Goal: Task Accomplishment & Management: Manage account settings

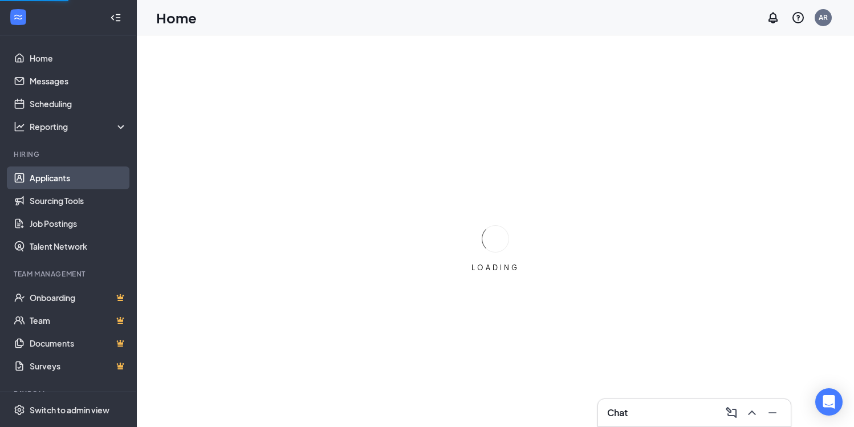
click at [67, 179] on link "Applicants" at bounding box center [79, 178] width 98 height 23
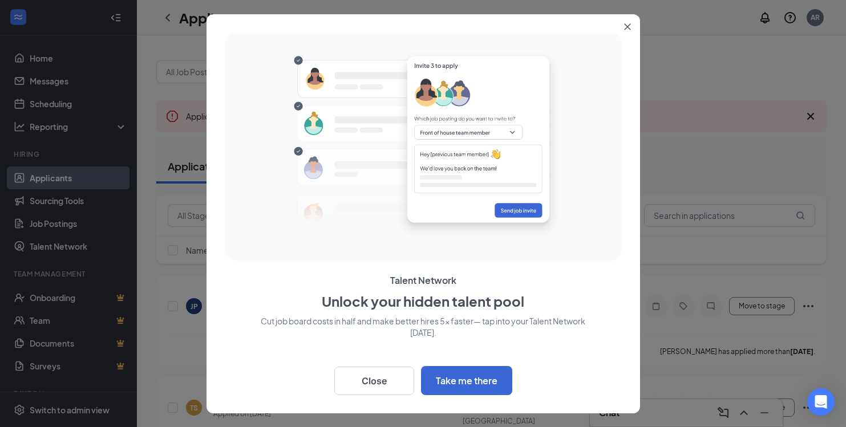
click at [626, 29] on icon "Close" at bounding box center [627, 26] width 7 height 7
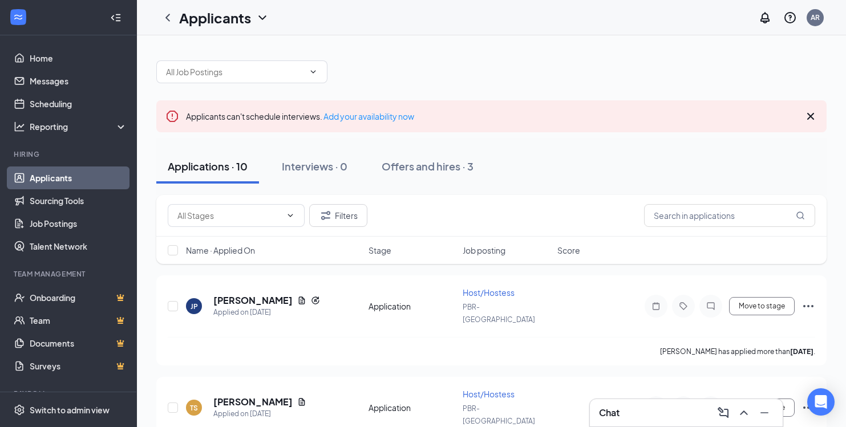
click at [812, 119] on icon "Cross" at bounding box center [811, 116] width 14 height 14
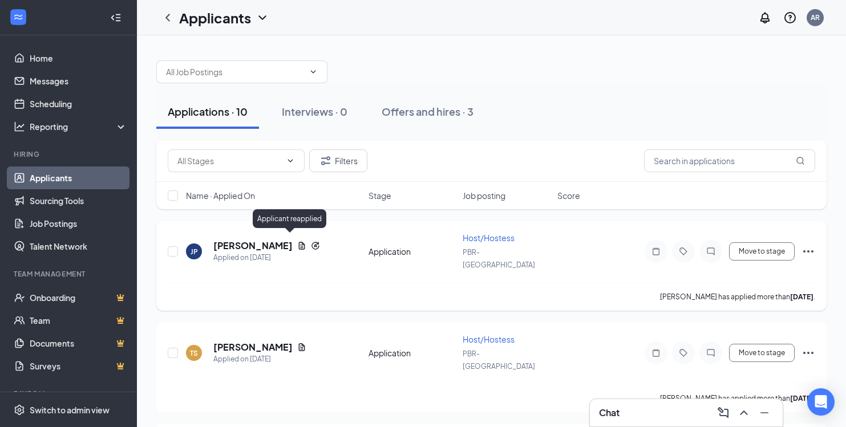
click at [311, 241] on icon "Reapply" at bounding box center [315, 245] width 9 height 9
click at [240, 240] on h5 "[PERSON_NAME]" at bounding box center [252, 246] width 79 height 13
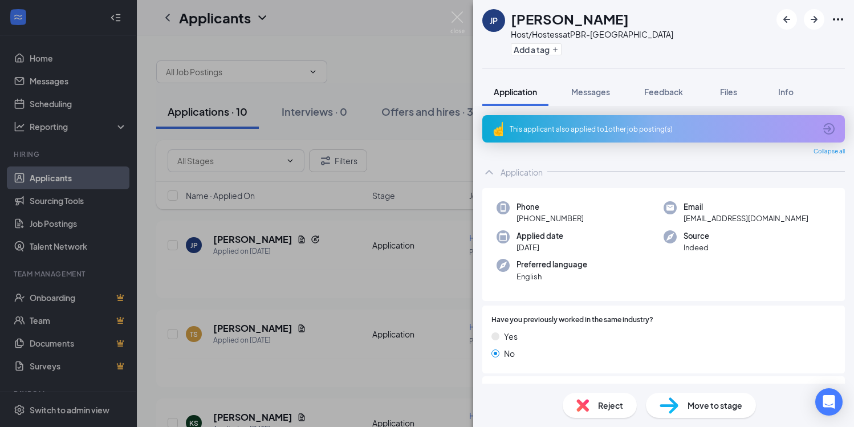
click at [823, 128] on icon "ArrowCircle" at bounding box center [829, 129] width 14 height 14
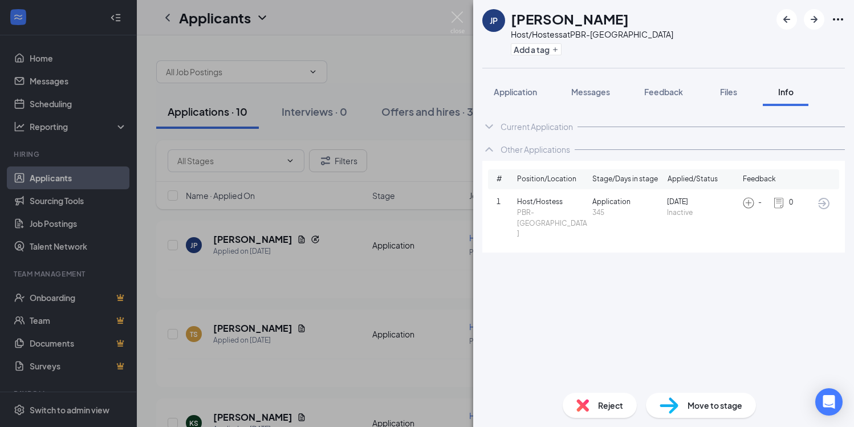
click at [667, 46] on div "JP [PERSON_NAME] Host/Hostess at [GEOGRAPHIC_DATA]-Hanover Add a tag" at bounding box center [663, 34] width 381 height 68
click at [457, 15] on img at bounding box center [458, 22] width 14 height 22
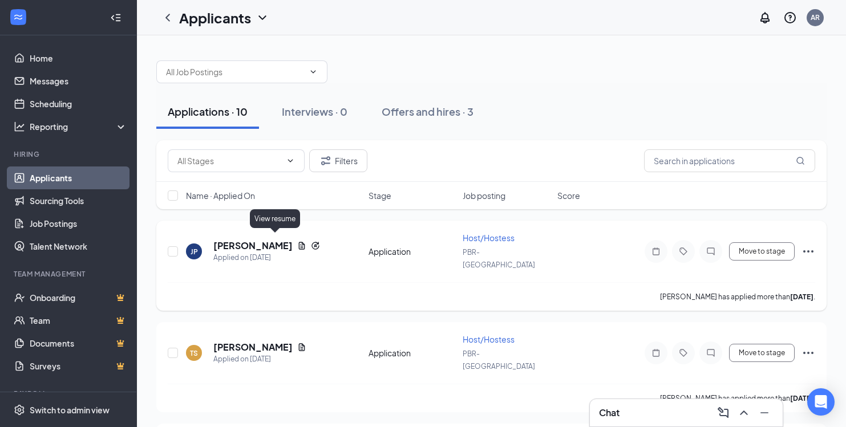
click at [297, 242] on icon "Document" at bounding box center [301, 245] width 9 height 9
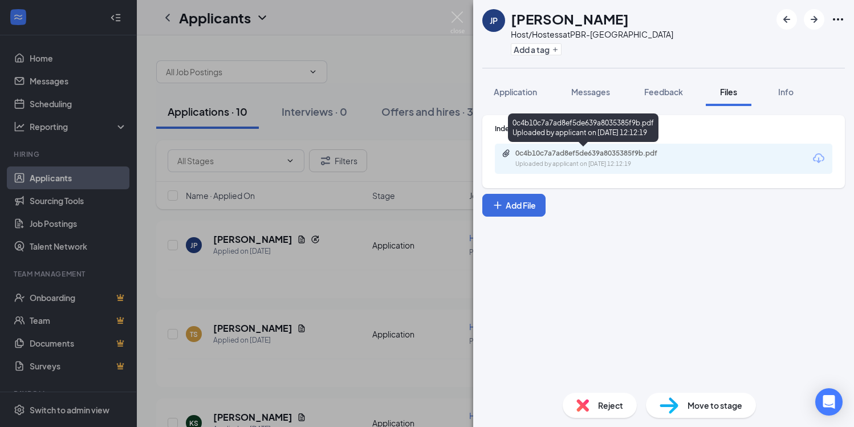
click at [607, 158] on div "0c4b10c7a7ad8ef5de639a8035385f9b.pdf Uploaded by applicant on [DATE] 12:12:19" at bounding box center [594, 159] width 185 height 20
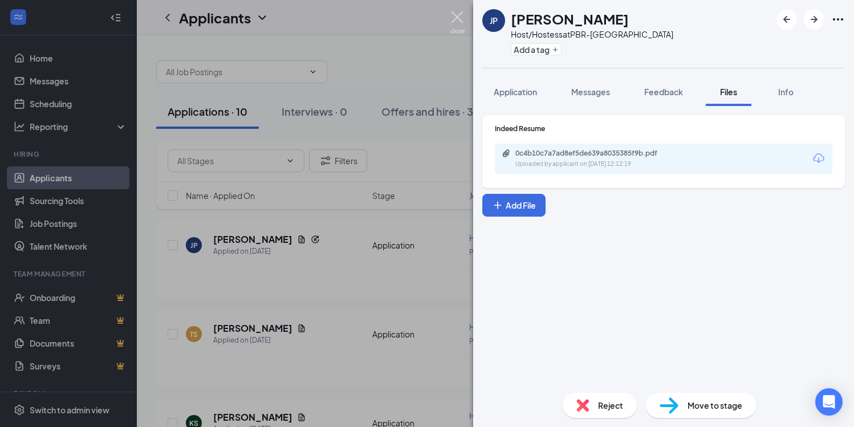
click at [457, 13] on img at bounding box center [458, 22] width 14 height 22
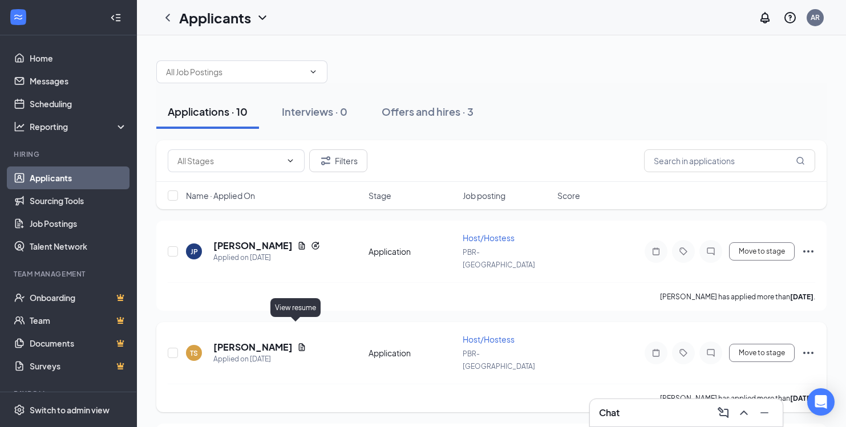
click at [297, 343] on icon "Document" at bounding box center [301, 347] width 9 height 9
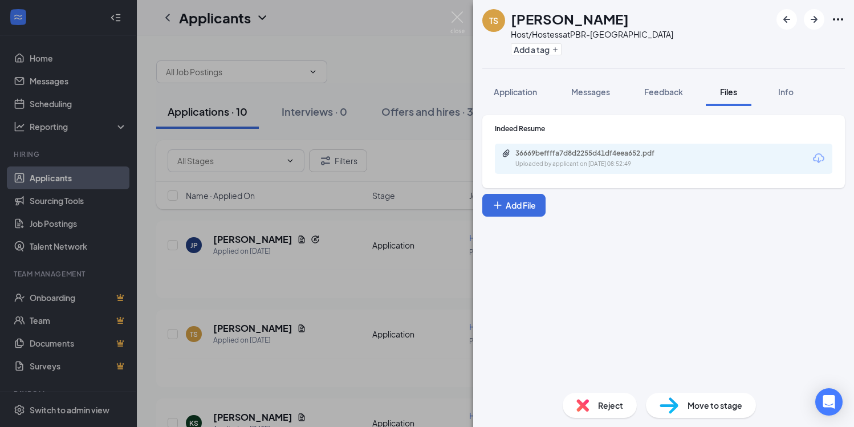
click at [601, 148] on div "36669beffffa7d8d2255d41df4eea652.pdf Uploaded by applicant on [DATE] 08:52:49" at bounding box center [664, 159] width 338 height 30
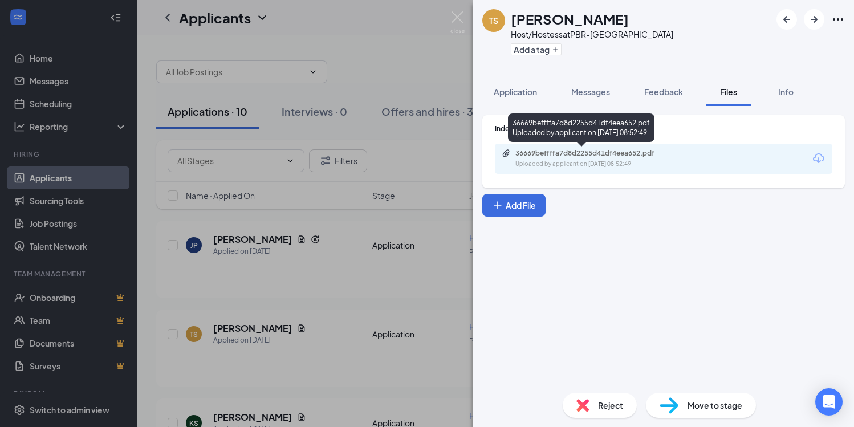
click at [601, 153] on div "36669beffffa7d8d2255d41df4eea652.pdf" at bounding box center [596, 153] width 160 height 9
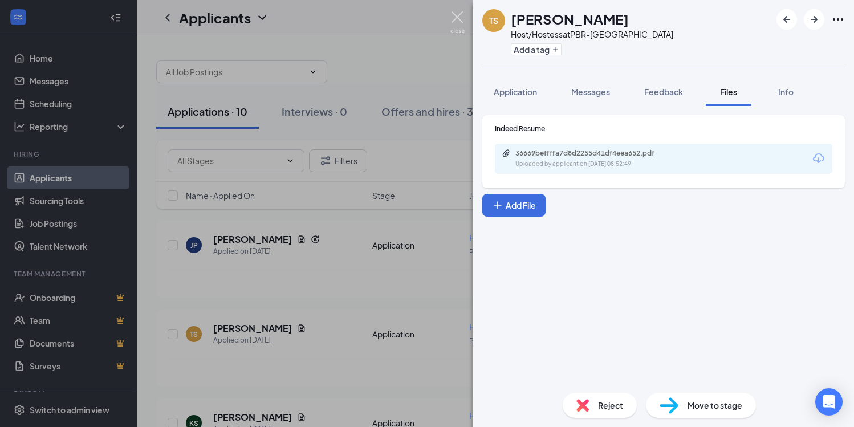
click at [459, 25] on img at bounding box center [458, 22] width 14 height 22
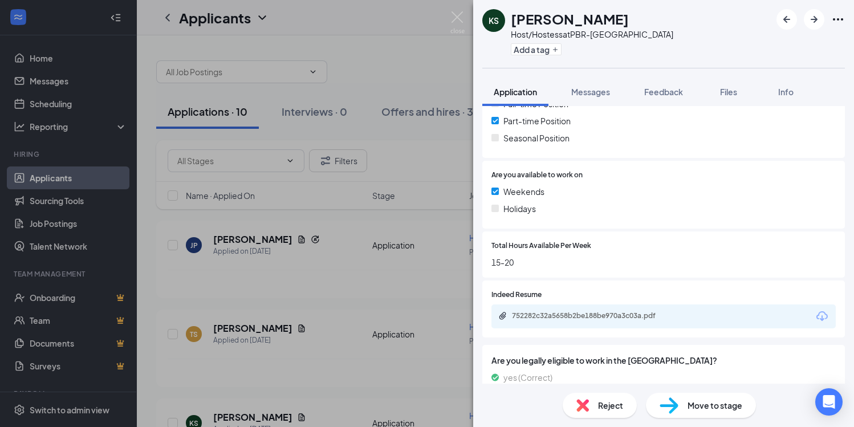
scroll to position [270, 0]
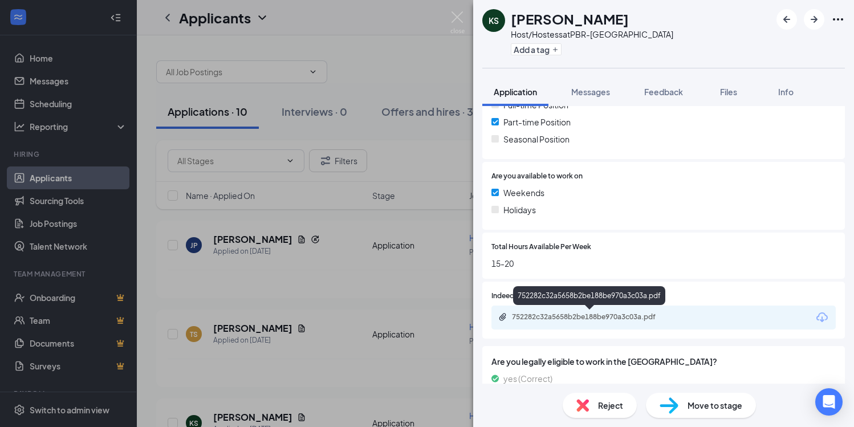
click at [639, 318] on div "752282c32a5658b2be188be970a3c03a.pdf" at bounding box center [592, 317] width 160 height 9
